Goal: Find specific page/section: Find specific page/section

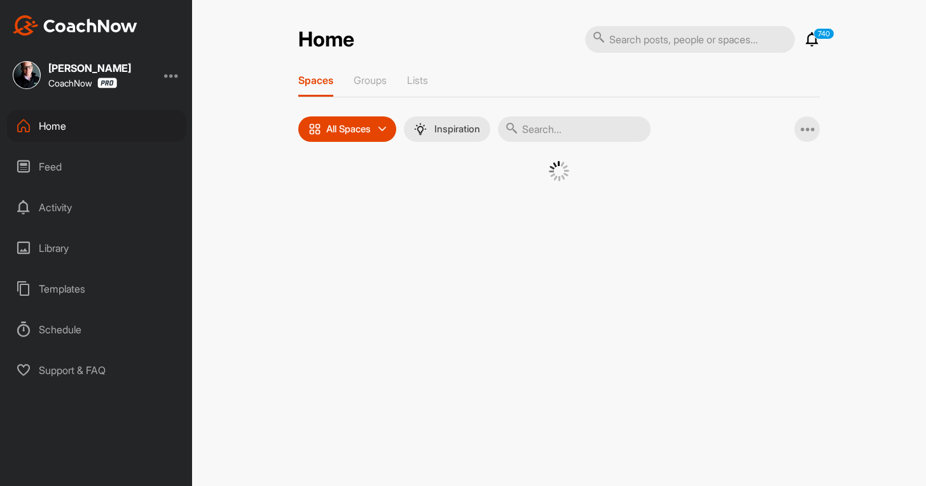
drag, startPoint x: 0, startPoint y: 0, endPoint x: 579, endPoint y: 133, distance: 594.4
click at [579, 133] on input "text" at bounding box center [574, 128] width 153 height 25
paste input "[PERSON_NAME]"
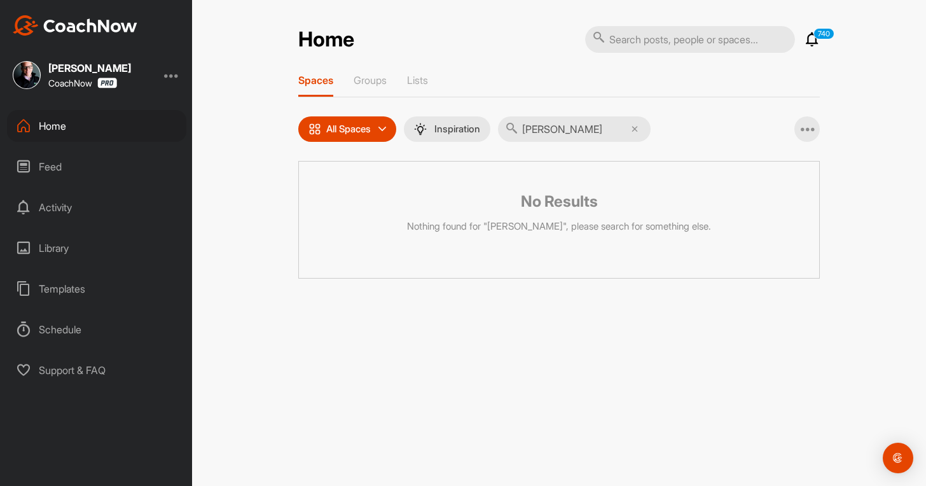
click at [531, 138] on input "[PERSON_NAME]" at bounding box center [574, 128] width 153 height 25
click at [551, 132] on input "[PERSON_NAME]" at bounding box center [574, 128] width 153 height 25
click at [550, 132] on input "[PERSON_NAME]" at bounding box center [574, 128] width 153 height 25
drag, startPoint x: 550, startPoint y: 132, endPoint x: 394, endPoint y: 120, distance: 156.3
click at [394, 119] on div "All Spaces All spaces SMART LISTS Unanswered by me 15 days inactive 15 days act…" at bounding box center [474, 128] width 352 height 25
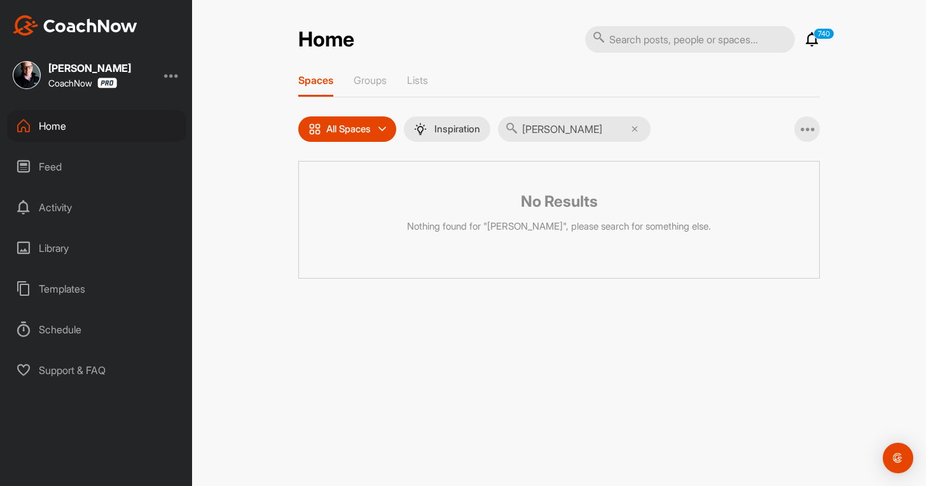
click at [555, 127] on input "[PERSON_NAME]" at bounding box center [574, 128] width 153 height 25
click at [546, 131] on input "[PERSON_NAME]" at bounding box center [574, 128] width 153 height 25
drag, startPoint x: 549, startPoint y: 131, endPoint x: 508, endPoint y: 132, distance: 40.7
click at [509, 130] on input "Baron" at bounding box center [574, 128] width 153 height 25
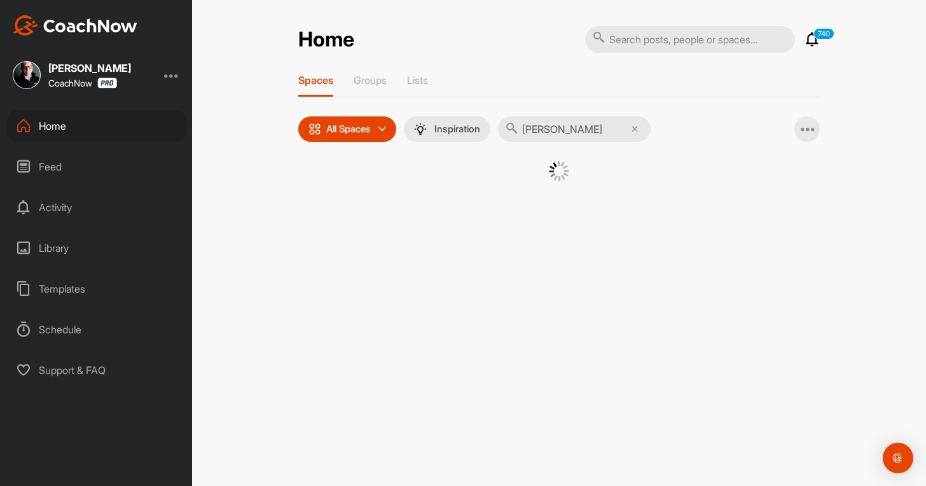
type input "[PERSON_NAME]"
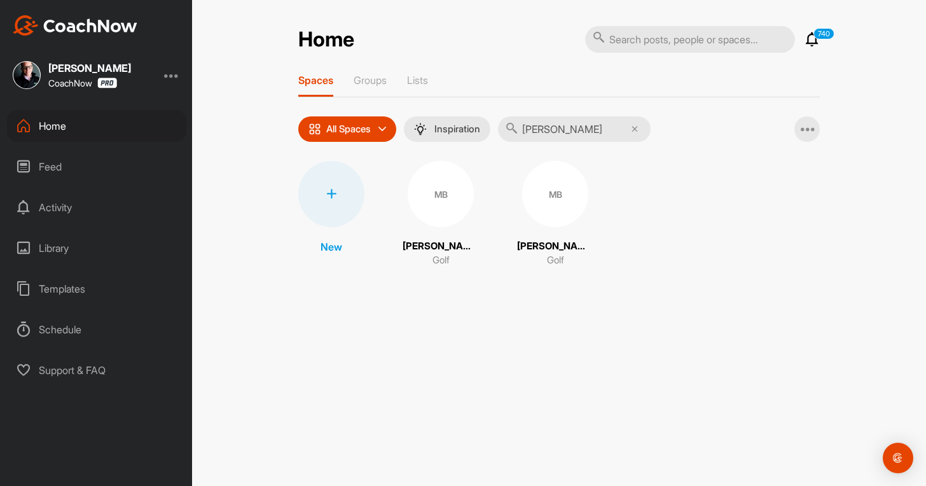
click at [448, 198] on div "MB" at bounding box center [441, 194] width 66 height 66
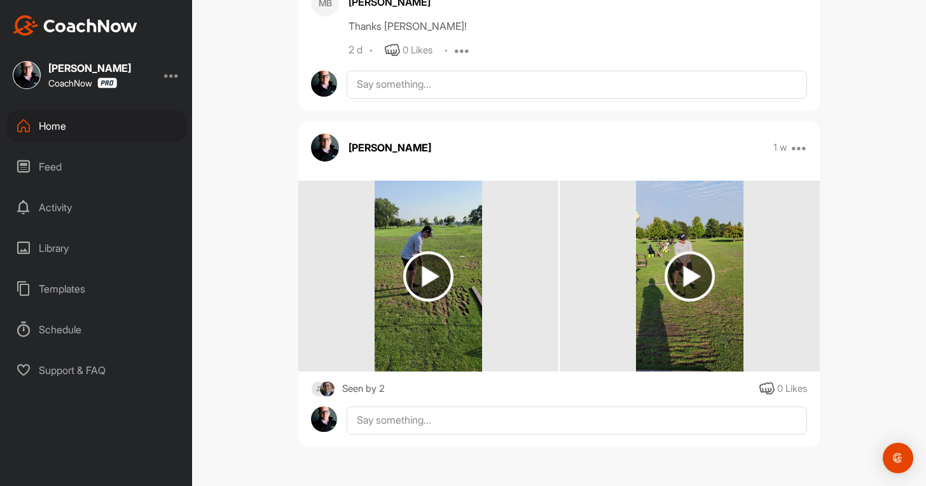
scroll to position [100, 0]
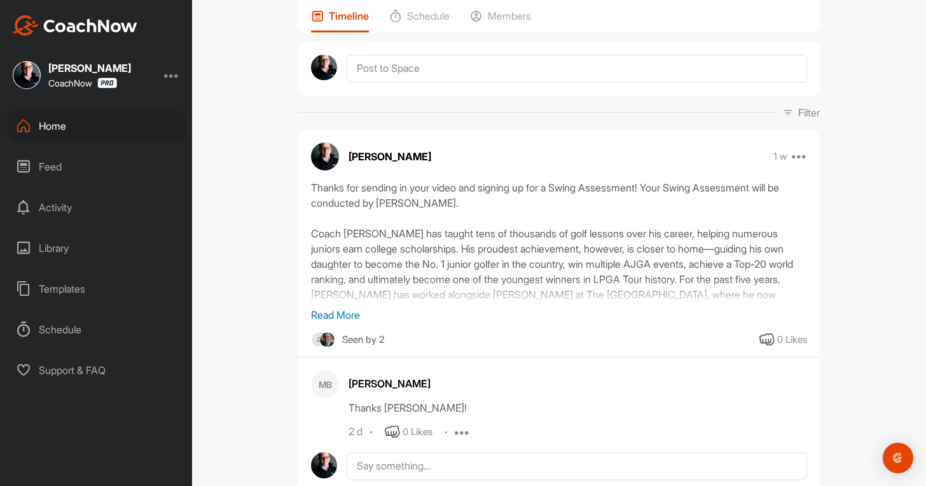
click at [350, 313] on p "Read More" at bounding box center [559, 314] width 496 height 15
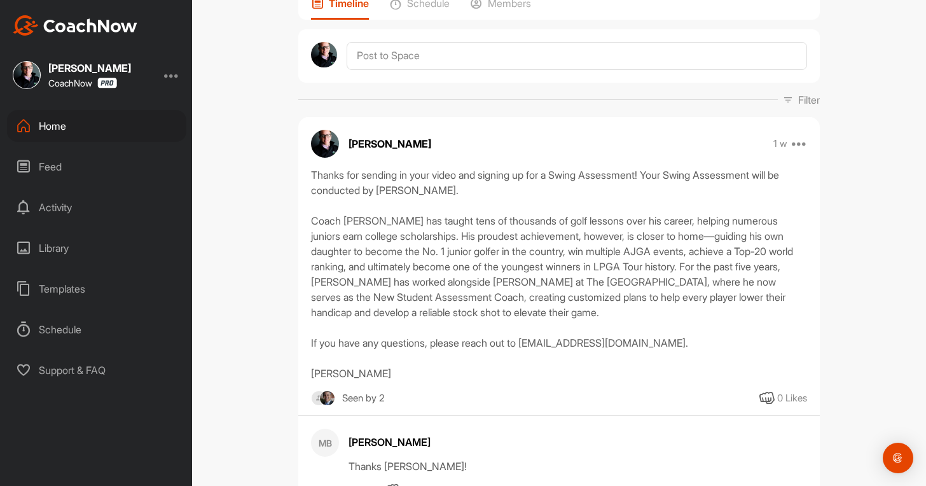
scroll to position [0, 0]
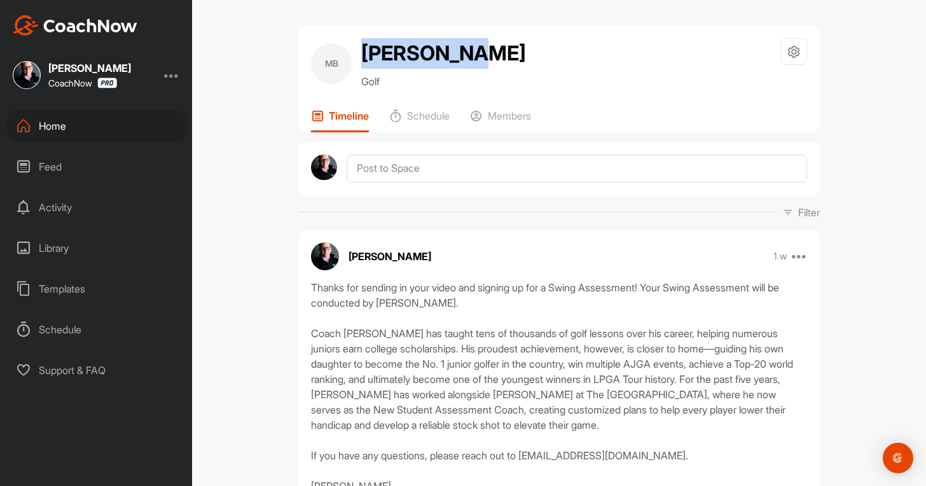
drag, startPoint x: 476, startPoint y: 52, endPoint x: 349, endPoint y: 60, distance: 128.1
click at [349, 60] on div "MB [PERSON_NAME] Golf Space Settings Your Notifications" at bounding box center [559, 63] width 496 height 51
copy div "[PERSON_NAME]"
click at [79, 131] on div "Home" at bounding box center [96, 126] width 179 height 32
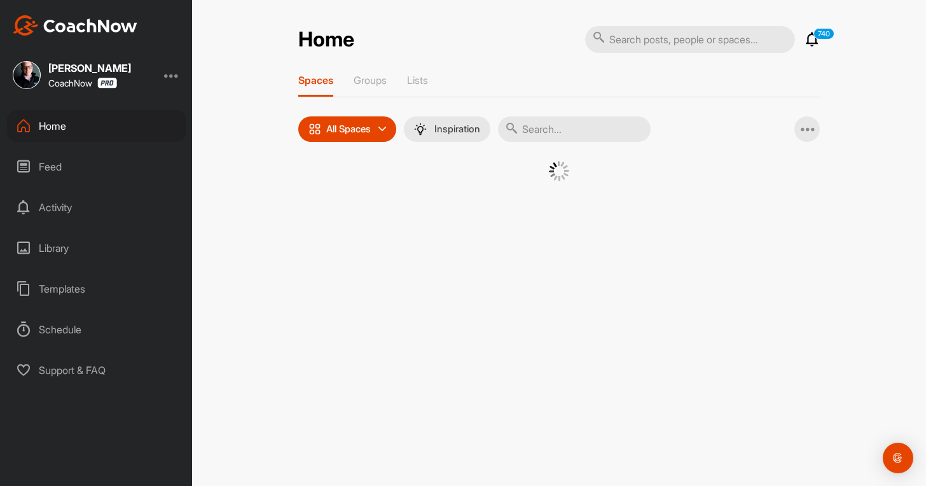
drag, startPoint x: 581, startPoint y: 122, endPoint x: 583, endPoint y: 142, distance: 19.8
click at [572, 122] on input "text" at bounding box center [574, 128] width 153 height 25
paste input "[PERSON_NAME]"
type input "[PERSON_NAME]"
drag, startPoint x: 635, startPoint y: 43, endPoint x: 621, endPoint y: 53, distance: 17.7
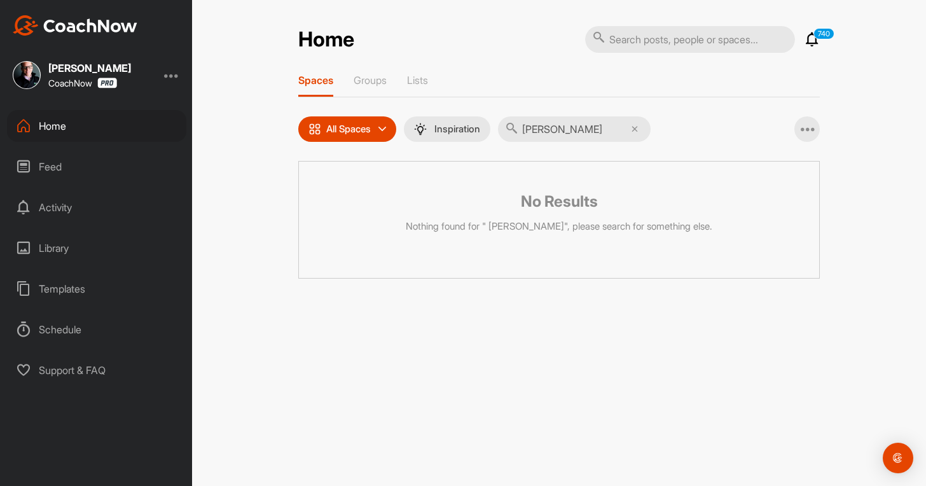
click at [627, 39] on input "text" at bounding box center [690, 39] width 210 height 27
paste input "[PERSON_NAME]"
type input "[PERSON_NAME]"
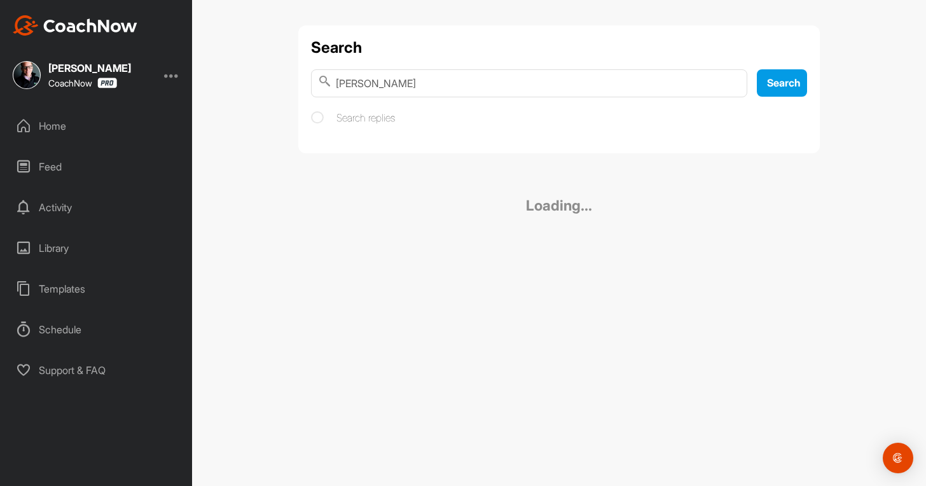
click at [336, 82] on input "[PERSON_NAME]" at bounding box center [529, 83] width 436 height 28
click at [516, 317] on div "Search [PERSON_NAME] Search Search replies Loading..." at bounding box center [559, 243] width 734 height 486
click at [459, 82] on input "[PERSON_NAME]" at bounding box center [529, 83] width 436 height 28
click at [364, 82] on input "[PERSON_NAME]" at bounding box center [529, 83] width 436 height 28
type input "[PERSON_NAME]"
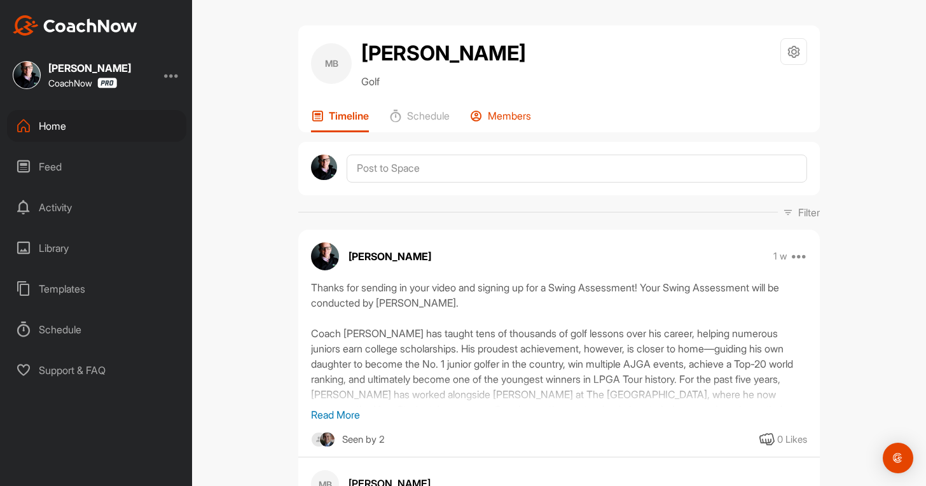
click at [504, 113] on p "Members" at bounding box center [509, 115] width 43 height 13
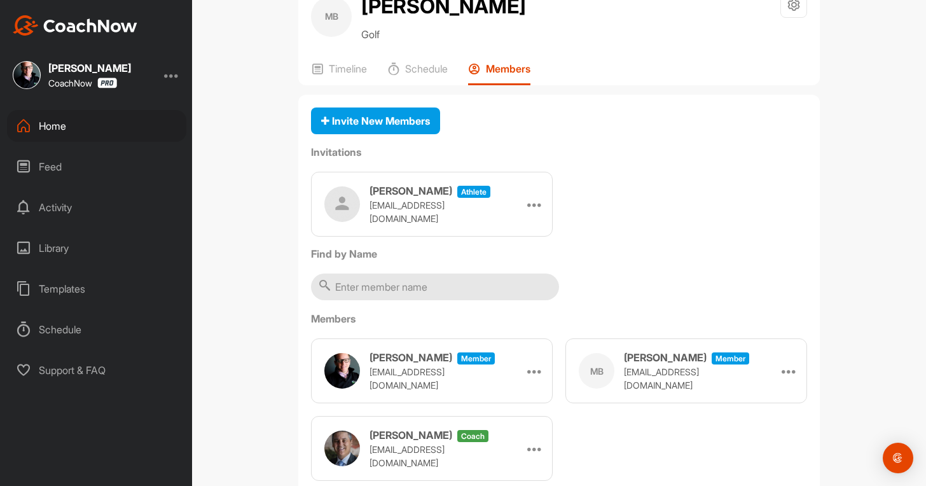
scroll to position [84, 0]
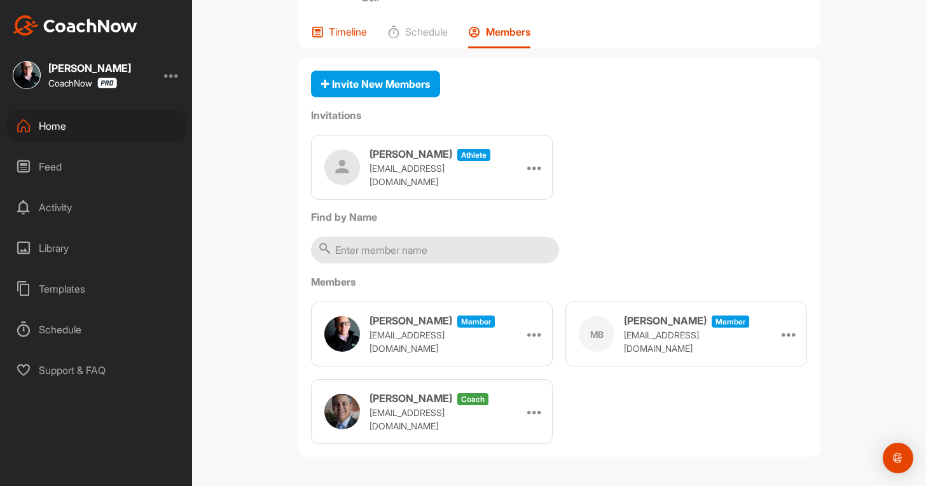
click at [344, 32] on p "Timeline" at bounding box center [348, 31] width 38 height 13
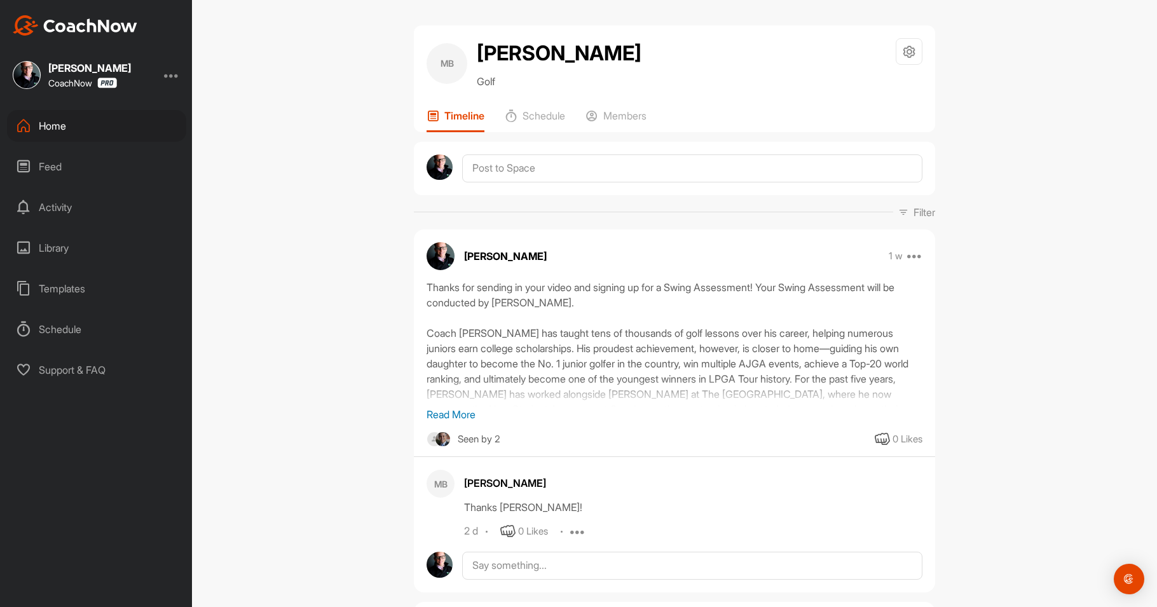
click at [170, 69] on div at bounding box center [171, 74] width 15 height 15
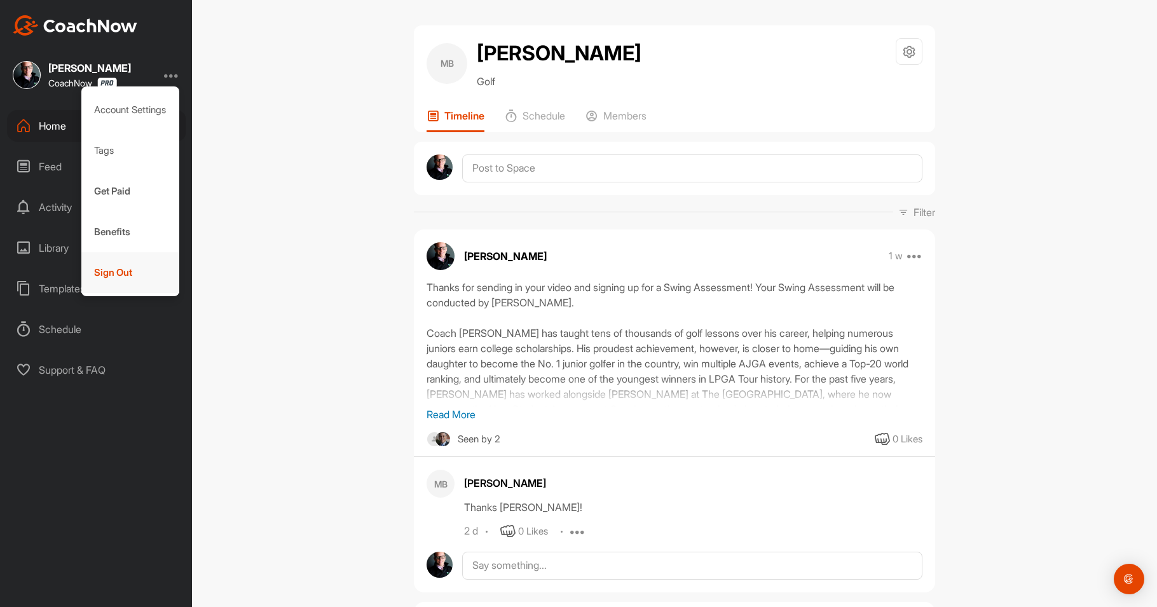
click at [116, 266] on div "Sign Out" at bounding box center [130, 272] width 99 height 41
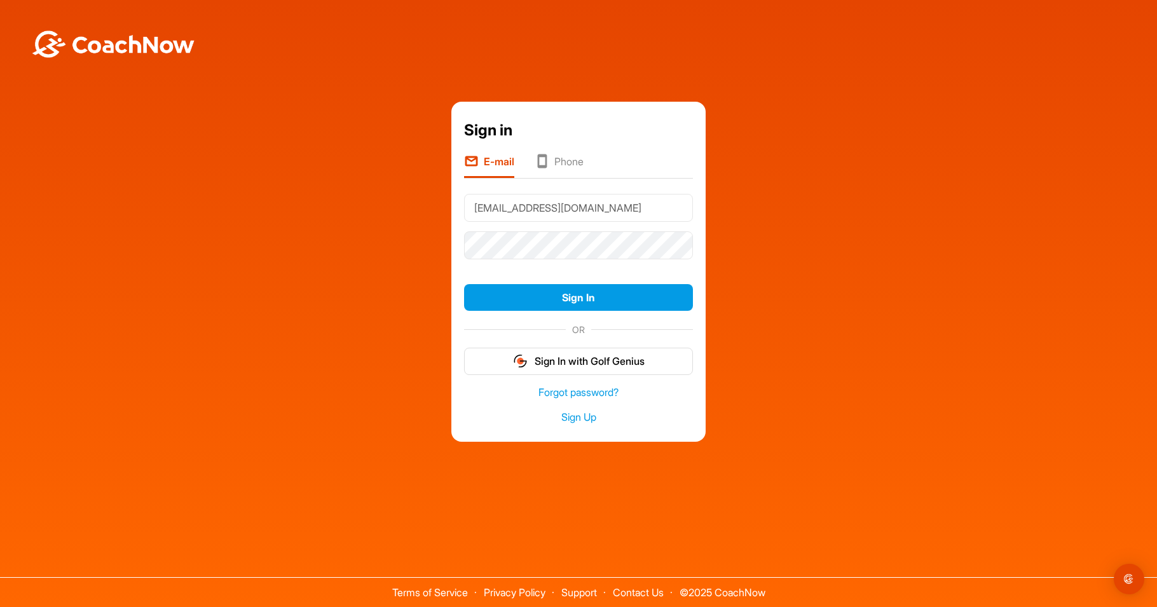
click at [576, 205] on input "[EMAIL_ADDRESS][DOMAIN_NAME]" at bounding box center [578, 208] width 229 height 28
type input "[EMAIL_ADDRESS][DOMAIN_NAME]"
click at [560, 297] on button "Sign In" at bounding box center [578, 297] width 229 height 27
